Goal: Navigation & Orientation: Find specific page/section

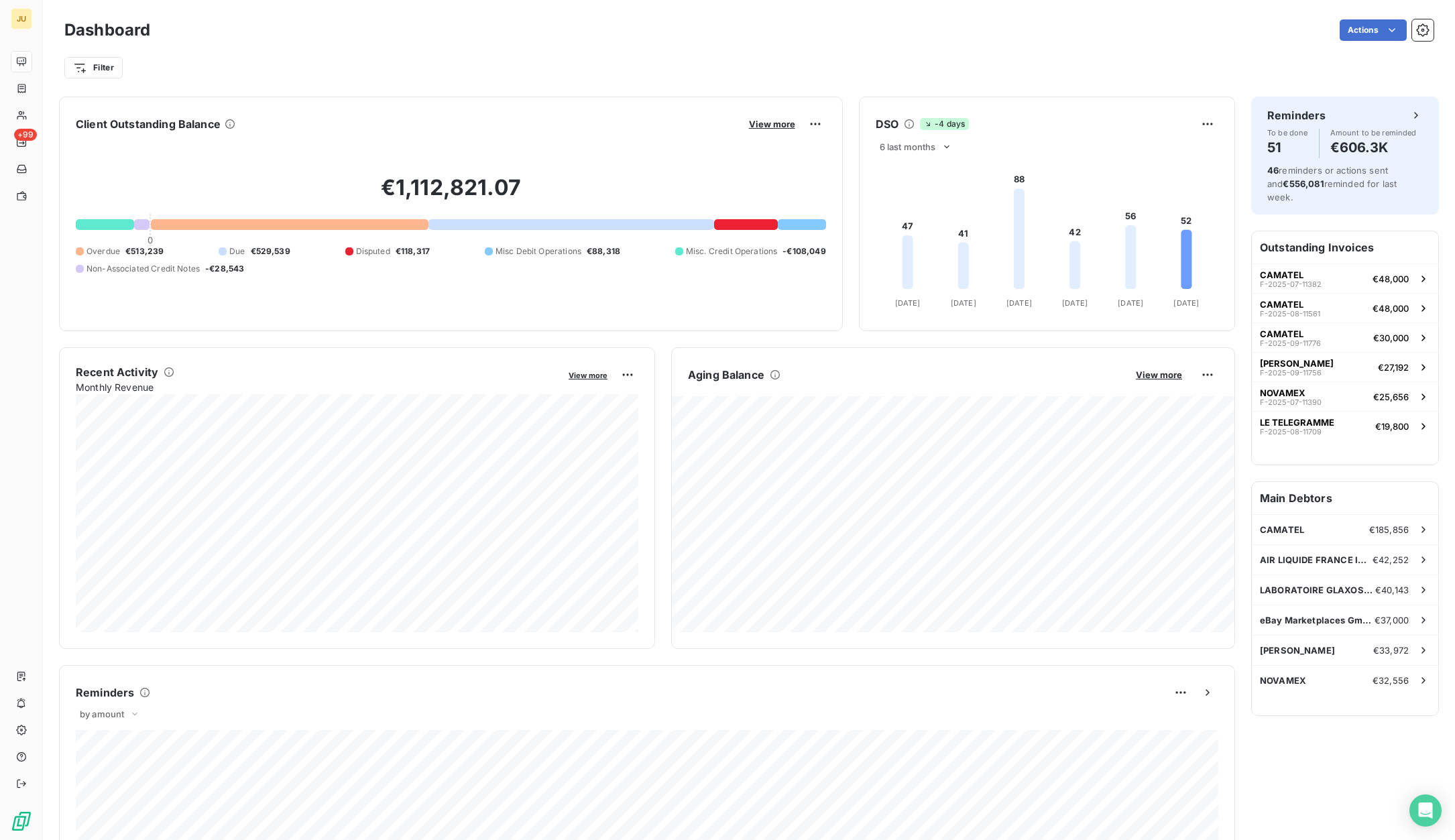
click at [1054, 269] on foreignobject at bounding box center [1047, 235] width 375 height 160
click at [1120, 290] on foreignobject at bounding box center [1047, 235] width 375 height 160
